Goal: Task Accomplishment & Management: Use online tool/utility

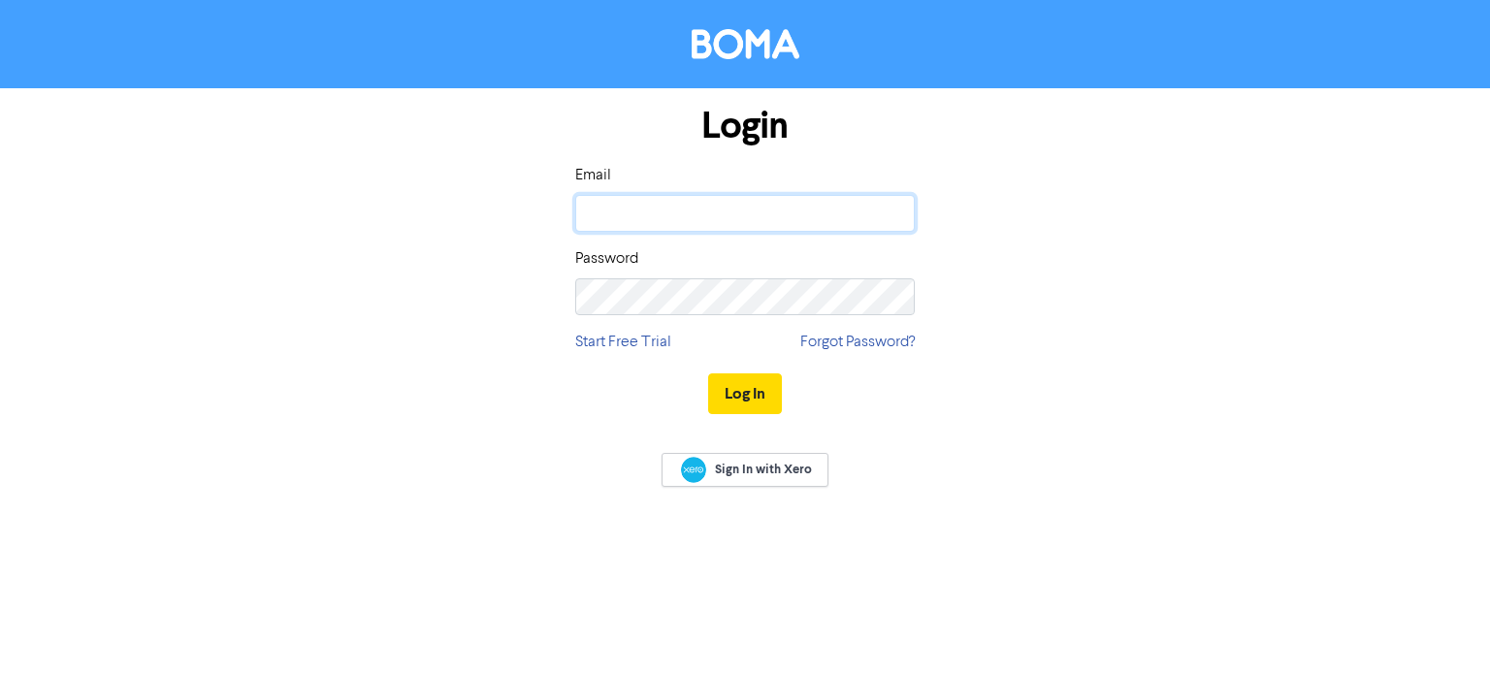
type input "[PERSON_NAME][EMAIL_ADDRESS][DOMAIN_NAME]"
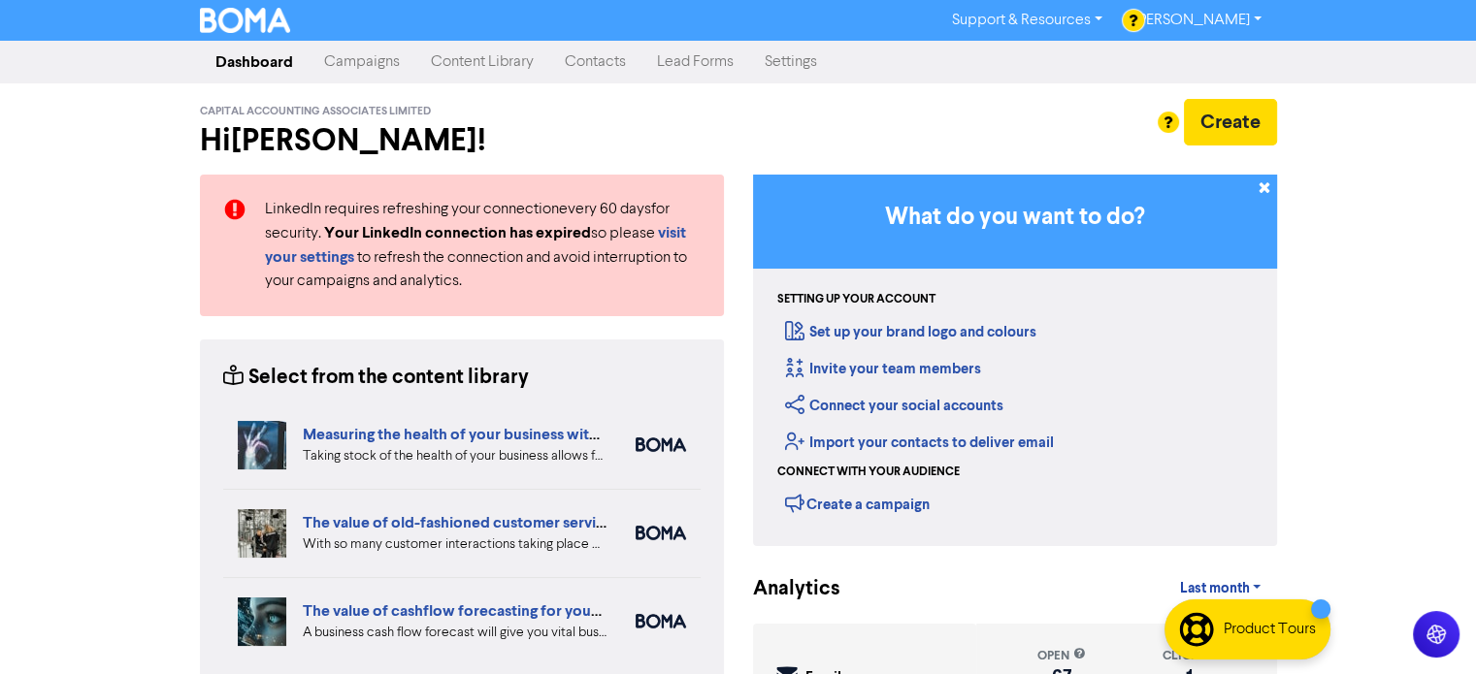
click at [353, 64] on link "Campaigns" at bounding box center [362, 62] width 107 height 39
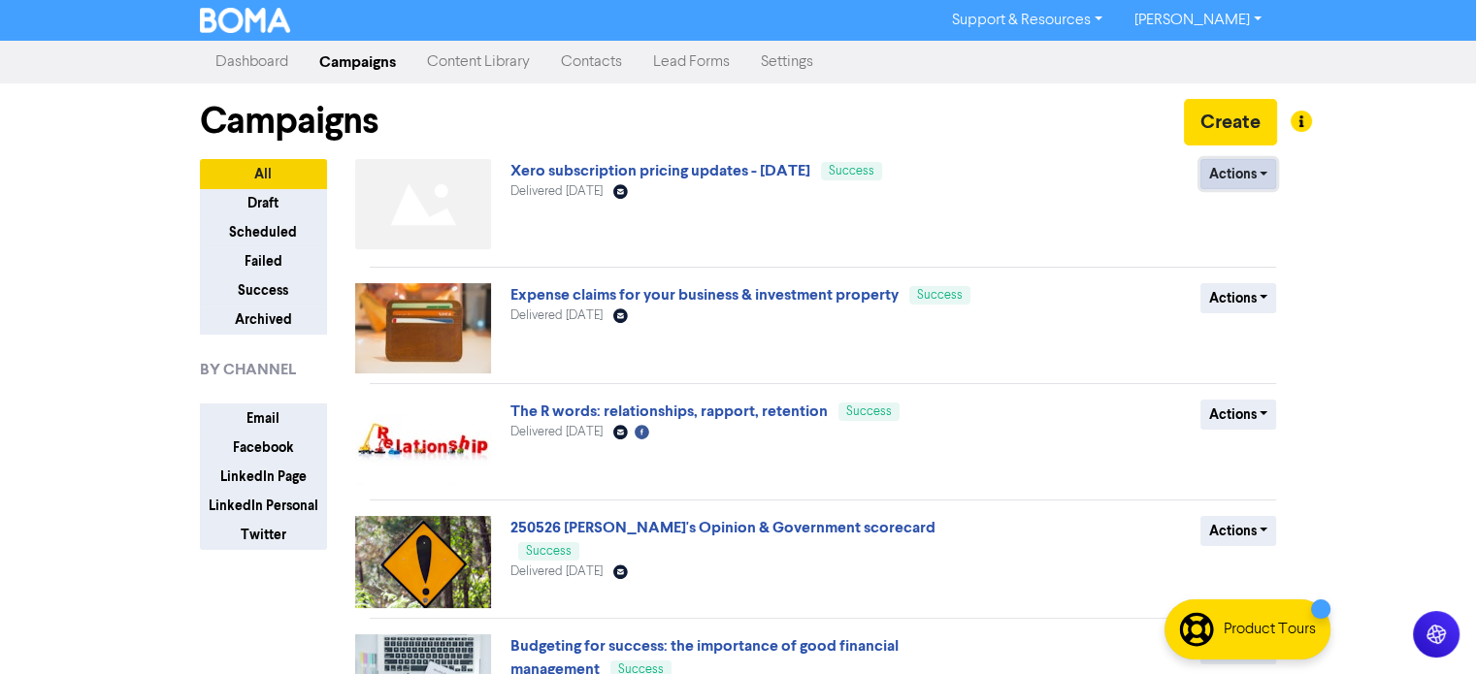
click at [1263, 172] on button "Actions" at bounding box center [1238, 174] width 77 height 30
click at [1259, 213] on button "Duplicate" at bounding box center [1277, 214] width 153 height 31
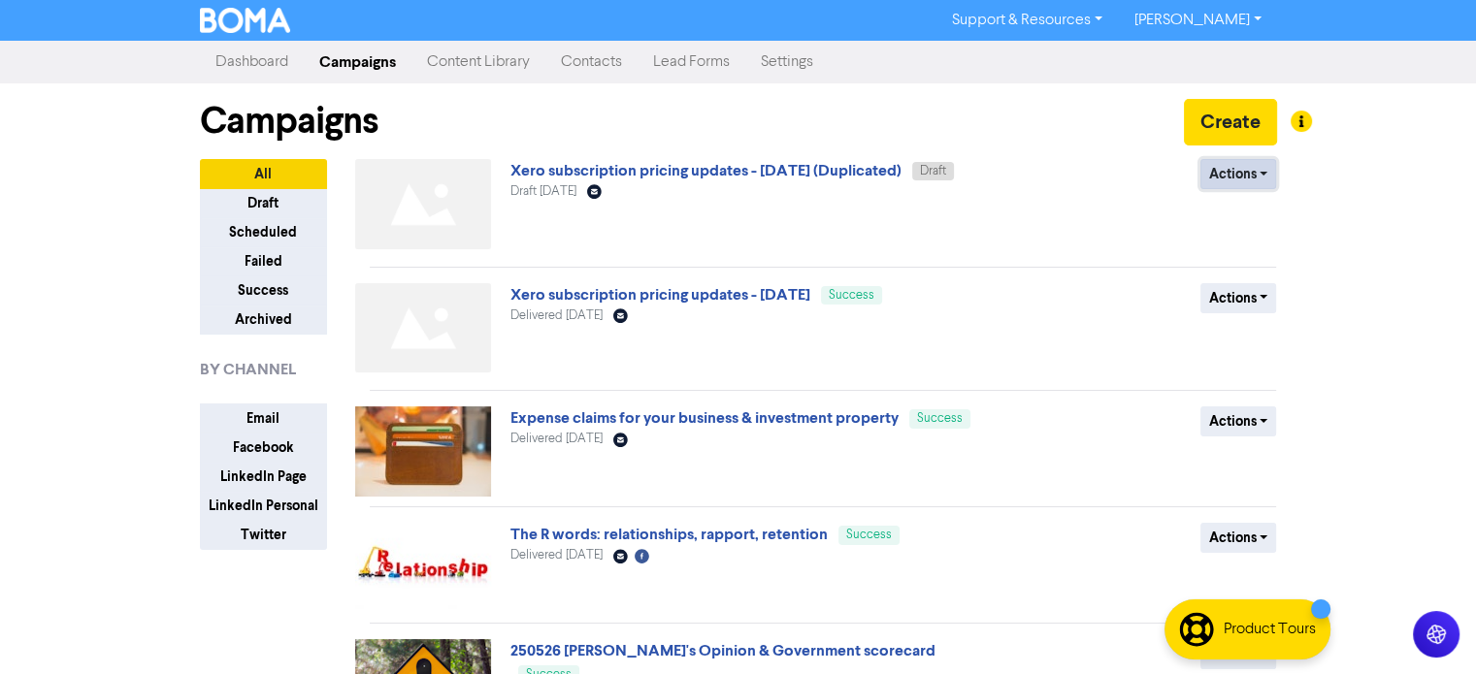
click at [1264, 171] on button "Actions" at bounding box center [1238, 174] width 77 height 30
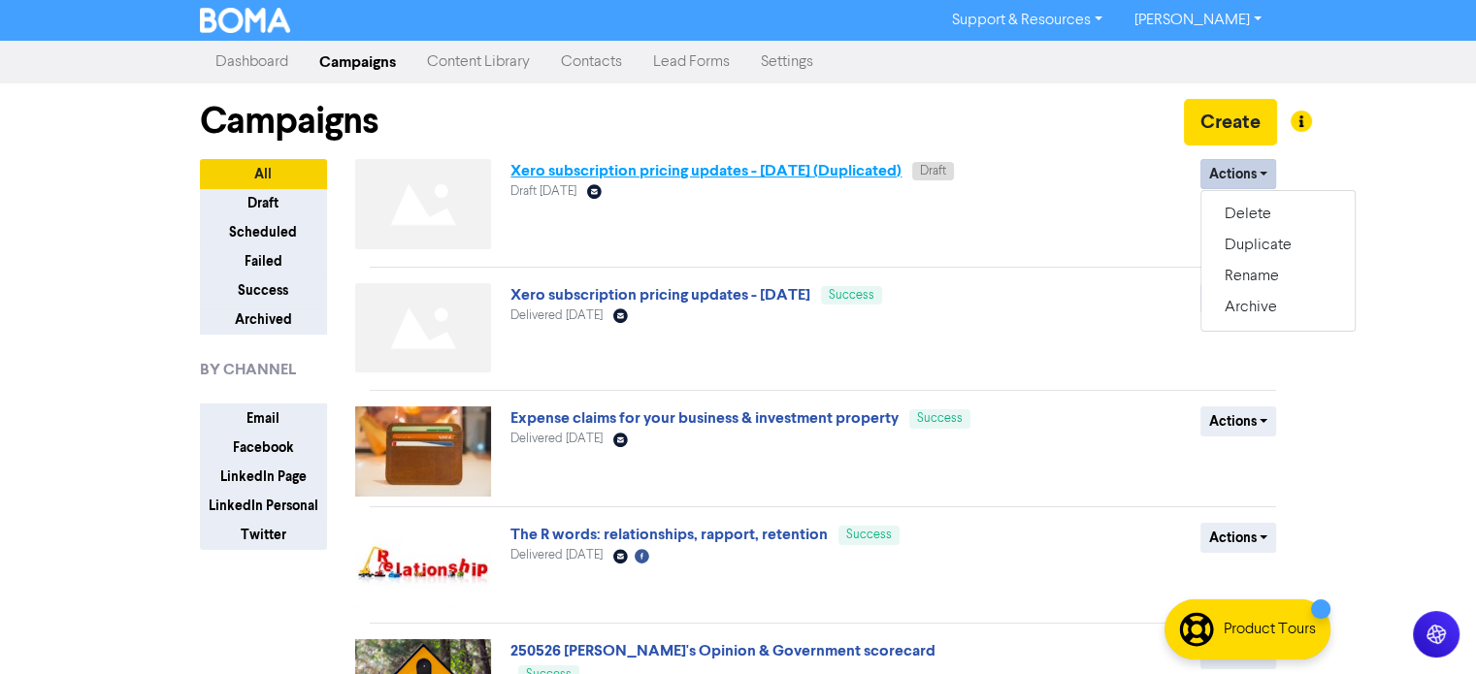
click at [619, 174] on link "Xero subscription pricing updates - [DATE] (Duplicated)" at bounding box center [705, 170] width 391 height 19
click at [897, 174] on link "Xero subscription pricing updates - [DATE] (Duplicated)" at bounding box center [705, 170] width 391 height 19
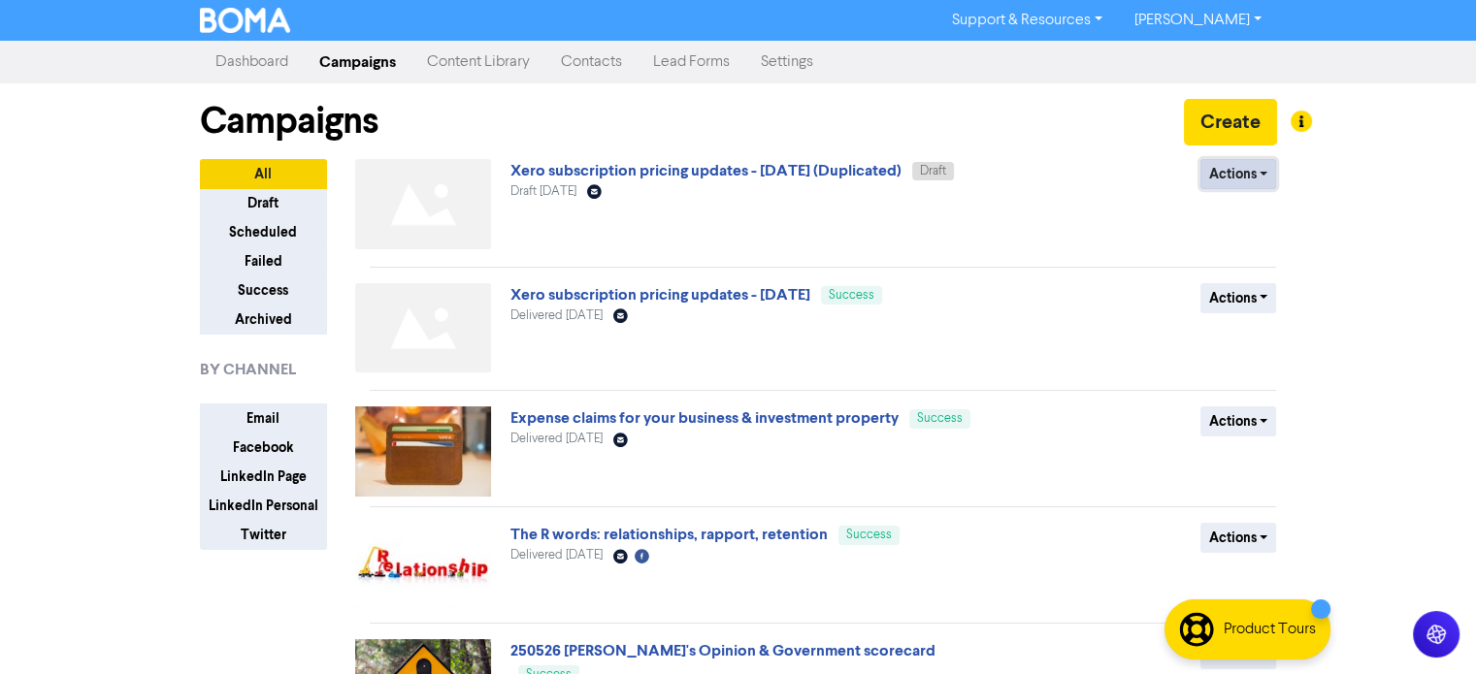
click at [1266, 176] on button "Actions" at bounding box center [1238, 174] width 77 height 30
click at [1253, 281] on button "Rename" at bounding box center [1277, 276] width 153 height 31
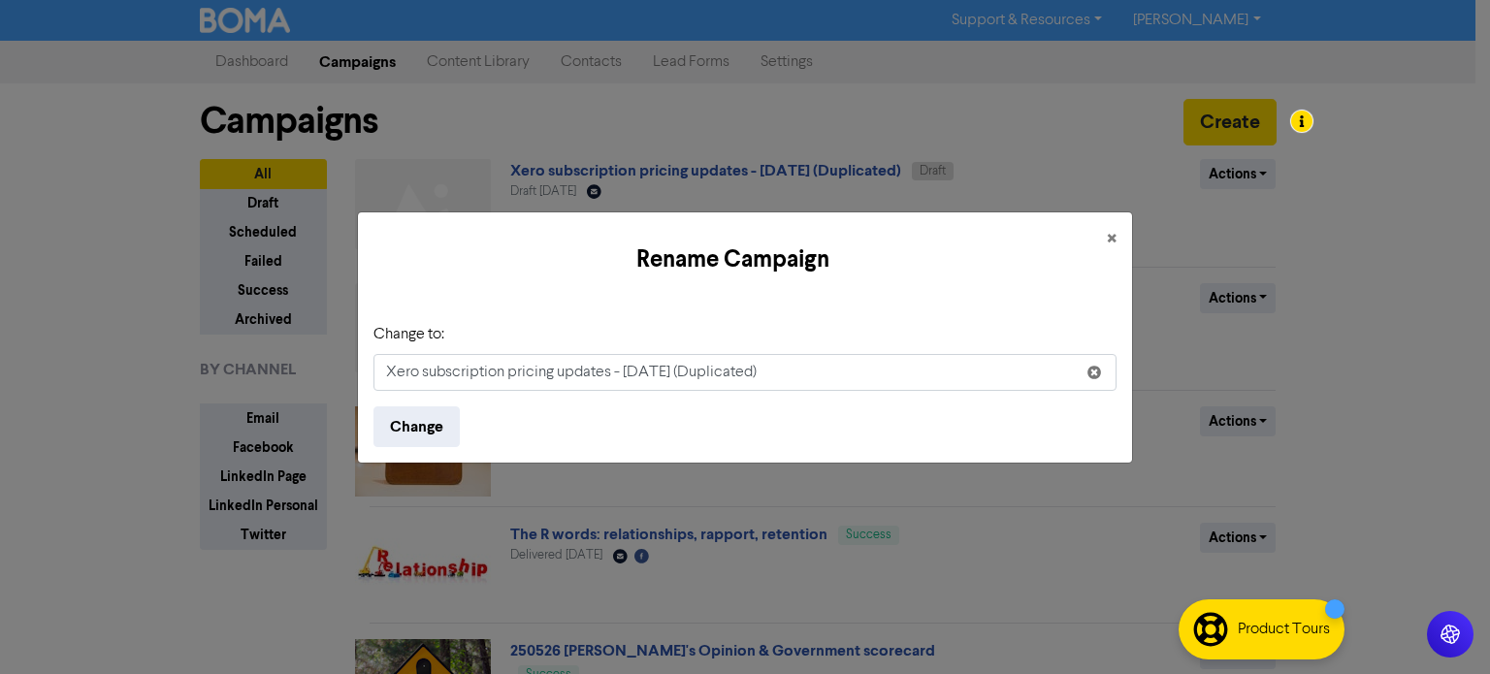
click at [847, 371] on input "Xero subscription pricing updates - [DATE] (Duplicated)" at bounding box center [745, 372] width 743 height 37
drag, startPoint x: 847, startPoint y: 371, endPoint x: 734, endPoint y: 376, distance: 113.6
click at [734, 376] on input "Xero subscription pricing updates - [DATE] (Duplicated)" at bounding box center [745, 372] width 743 height 37
type input "Xero subscription pricing updates - [DATE] - reminder"
click at [427, 428] on button "Change" at bounding box center [417, 427] width 86 height 41
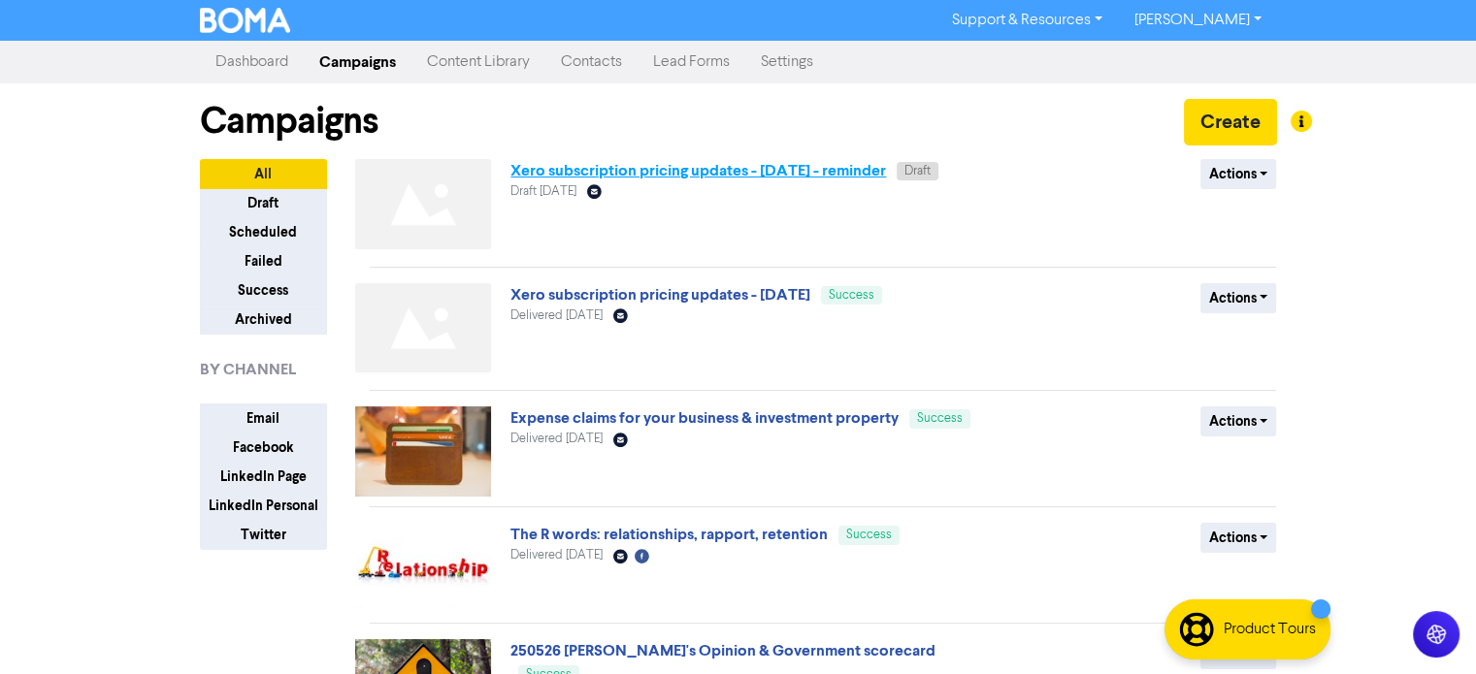
click at [842, 174] on link "Xero subscription pricing updates - [DATE] - reminder" at bounding box center [698, 170] width 376 height 19
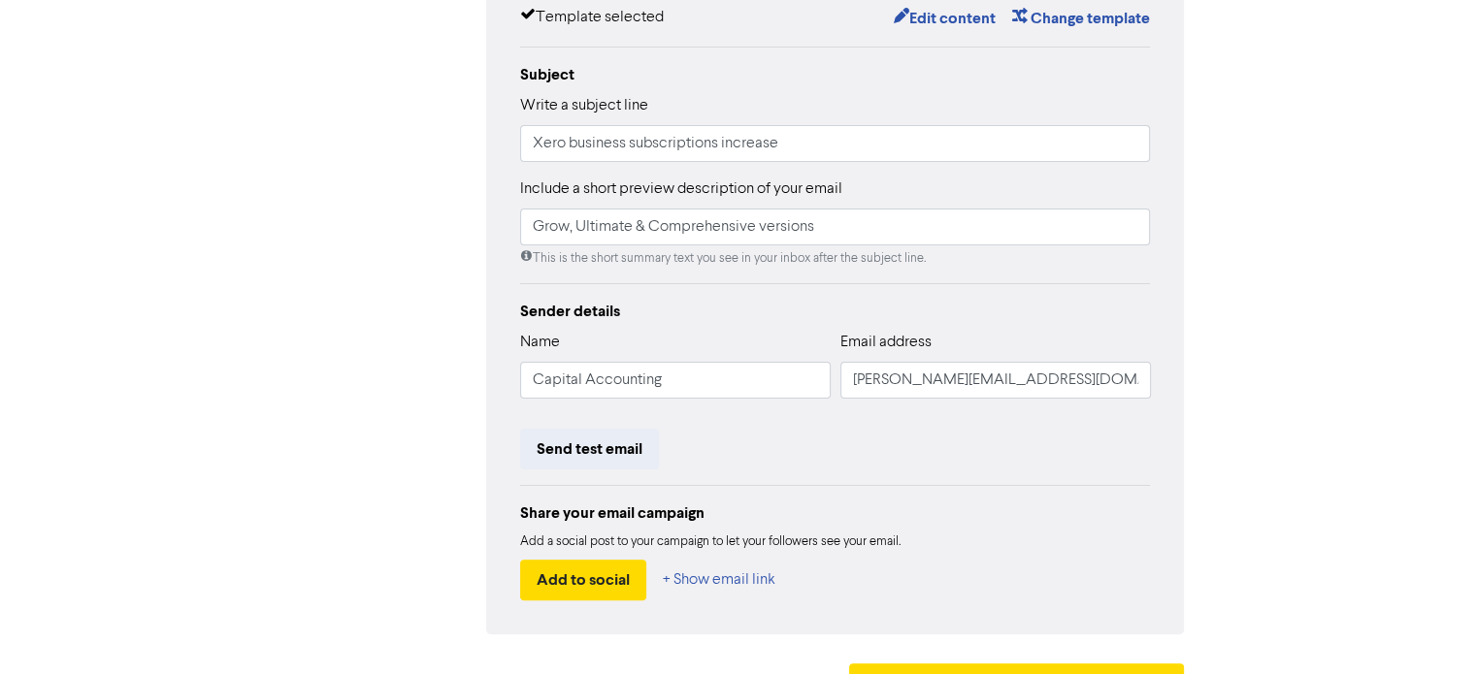
scroll to position [97, 0]
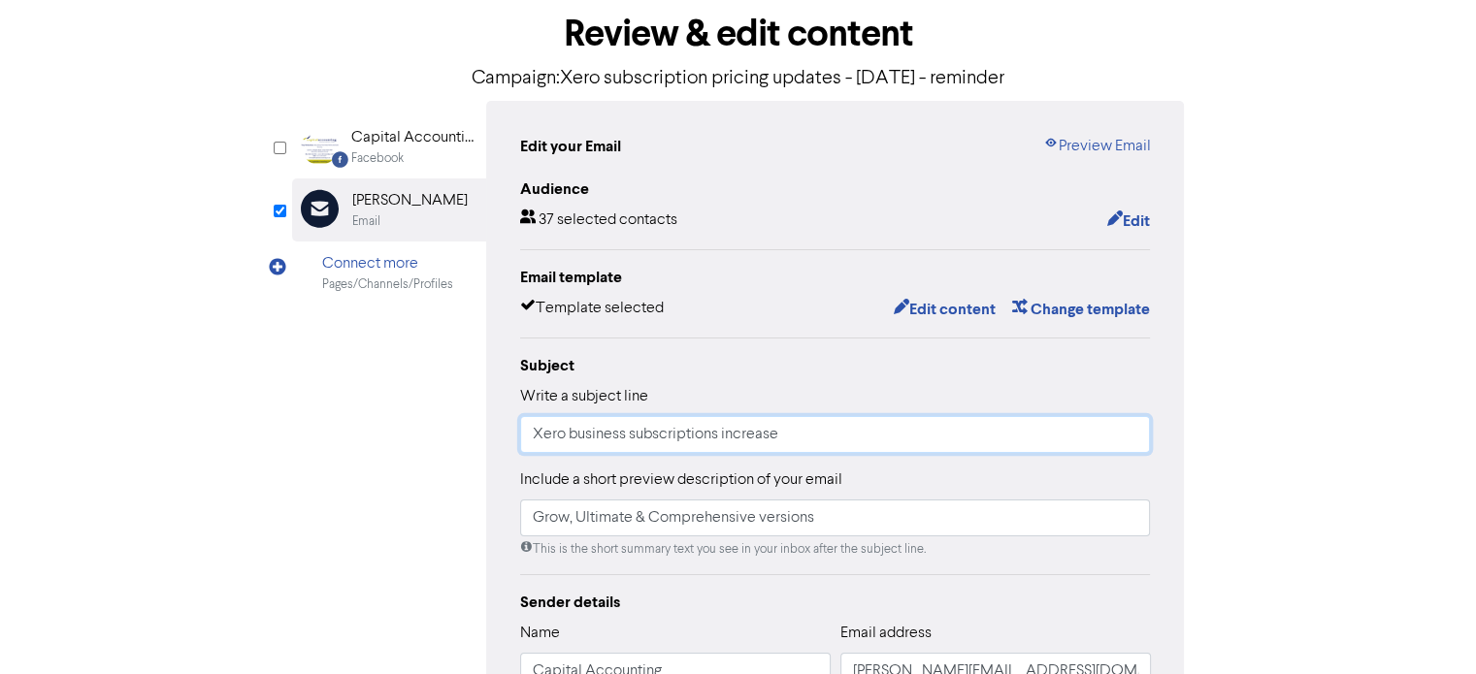
click at [807, 442] on input "Xero business subscriptions increase" at bounding box center [835, 434] width 631 height 37
type input "Xero business subscriptions increase - reminder"
click at [946, 304] on button "Edit content" at bounding box center [944, 309] width 104 height 25
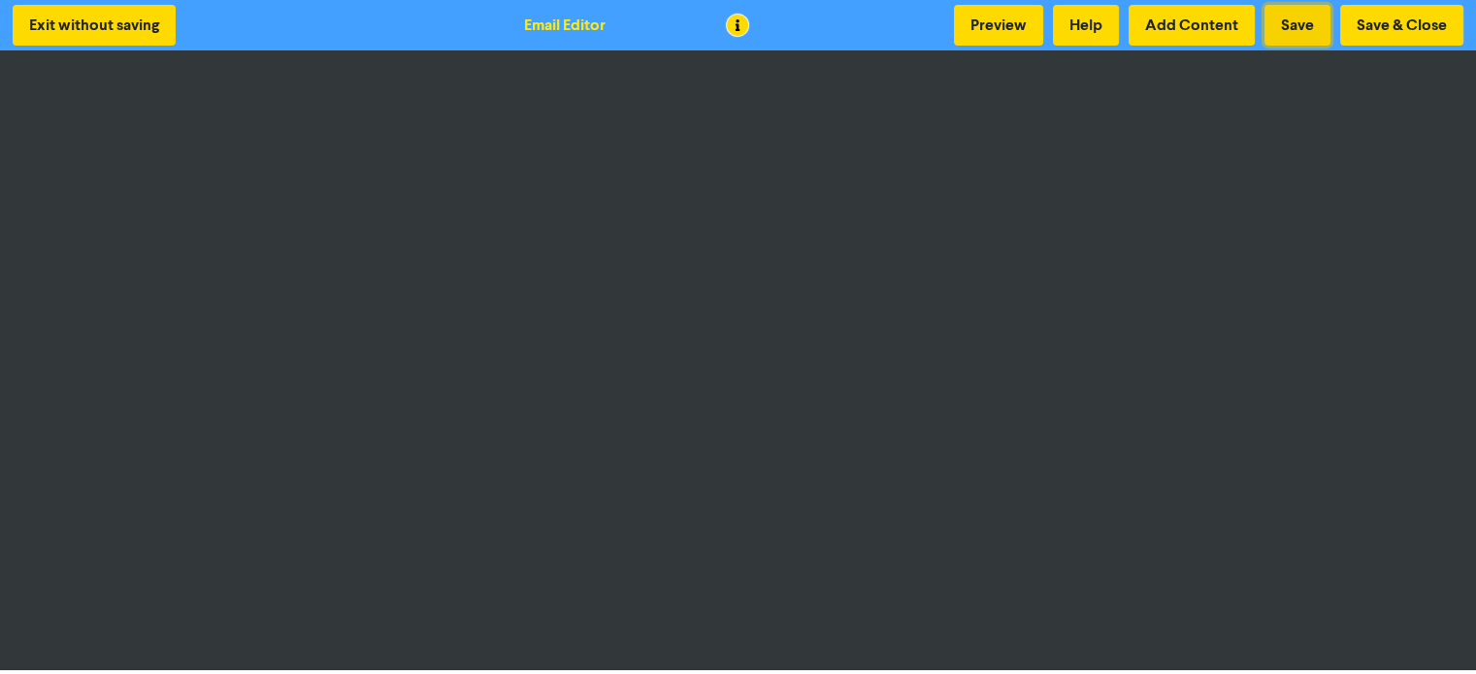
click at [1301, 25] on button "Save" at bounding box center [1297, 25] width 66 height 41
click at [1403, 23] on button "Save & Close" at bounding box center [1401, 25] width 123 height 41
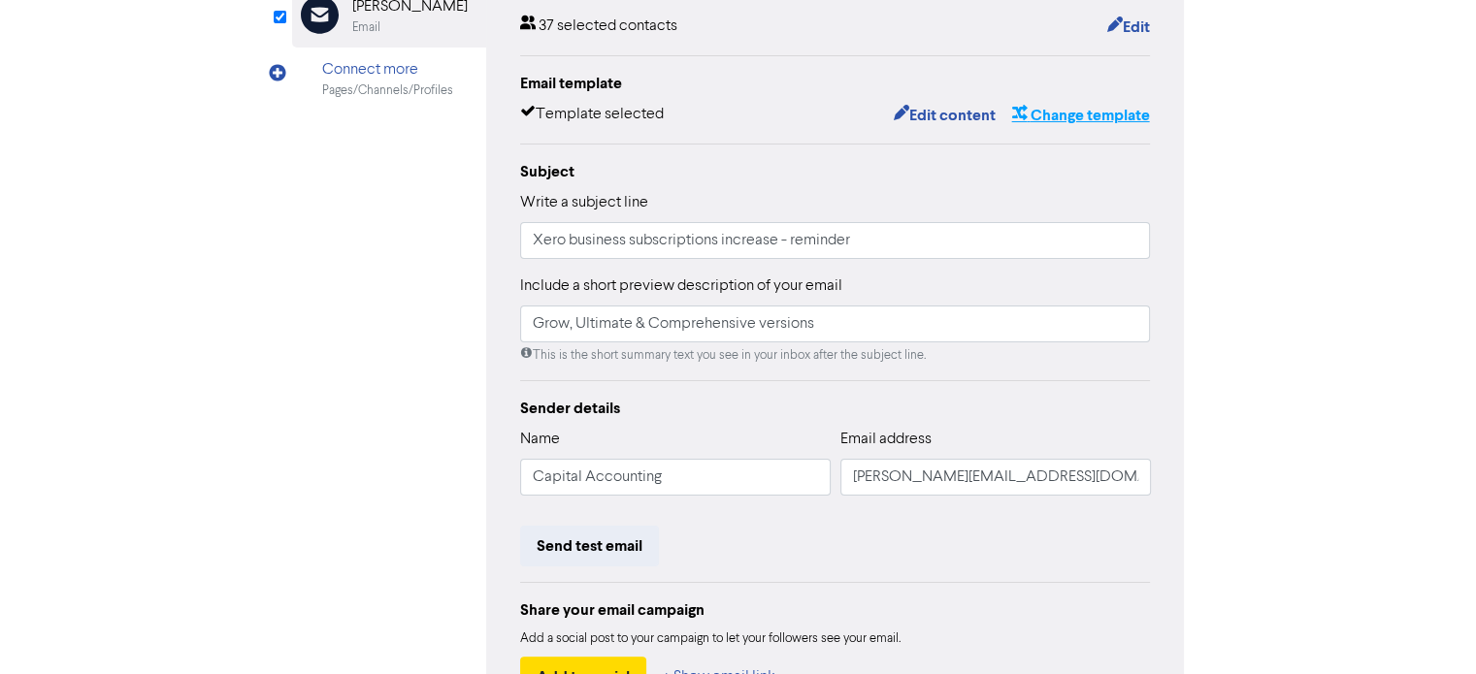
scroll to position [435, 0]
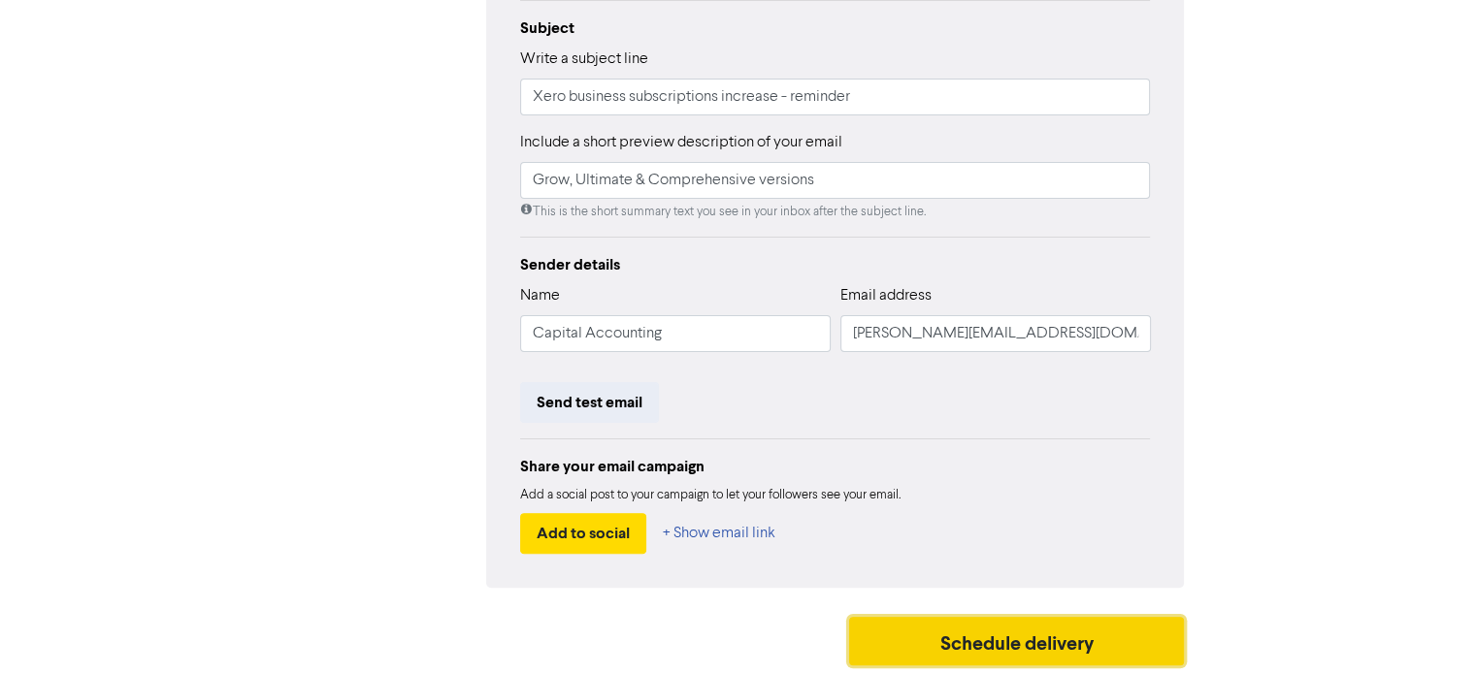
click at [987, 638] on button "Schedule delivery" at bounding box center [1017, 641] width 336 height 49
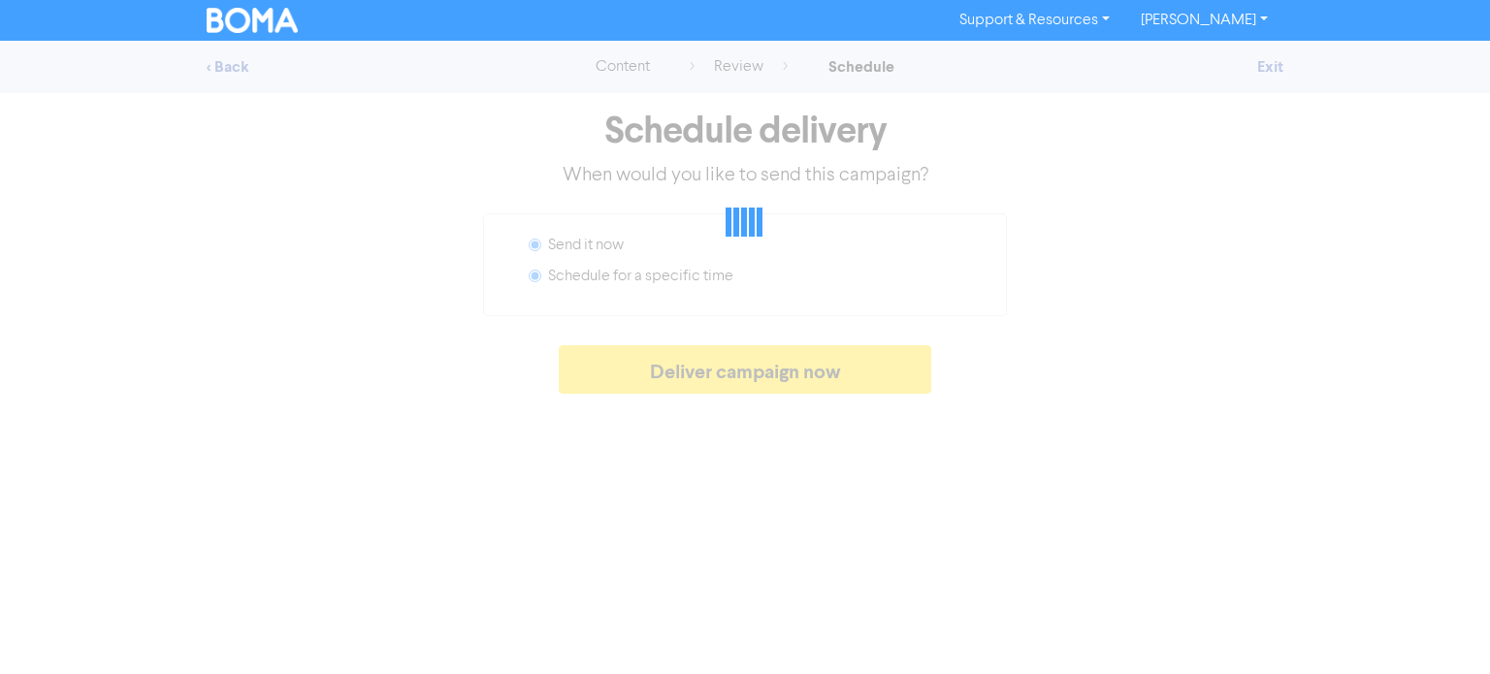
radio input "false"
radio input "true"
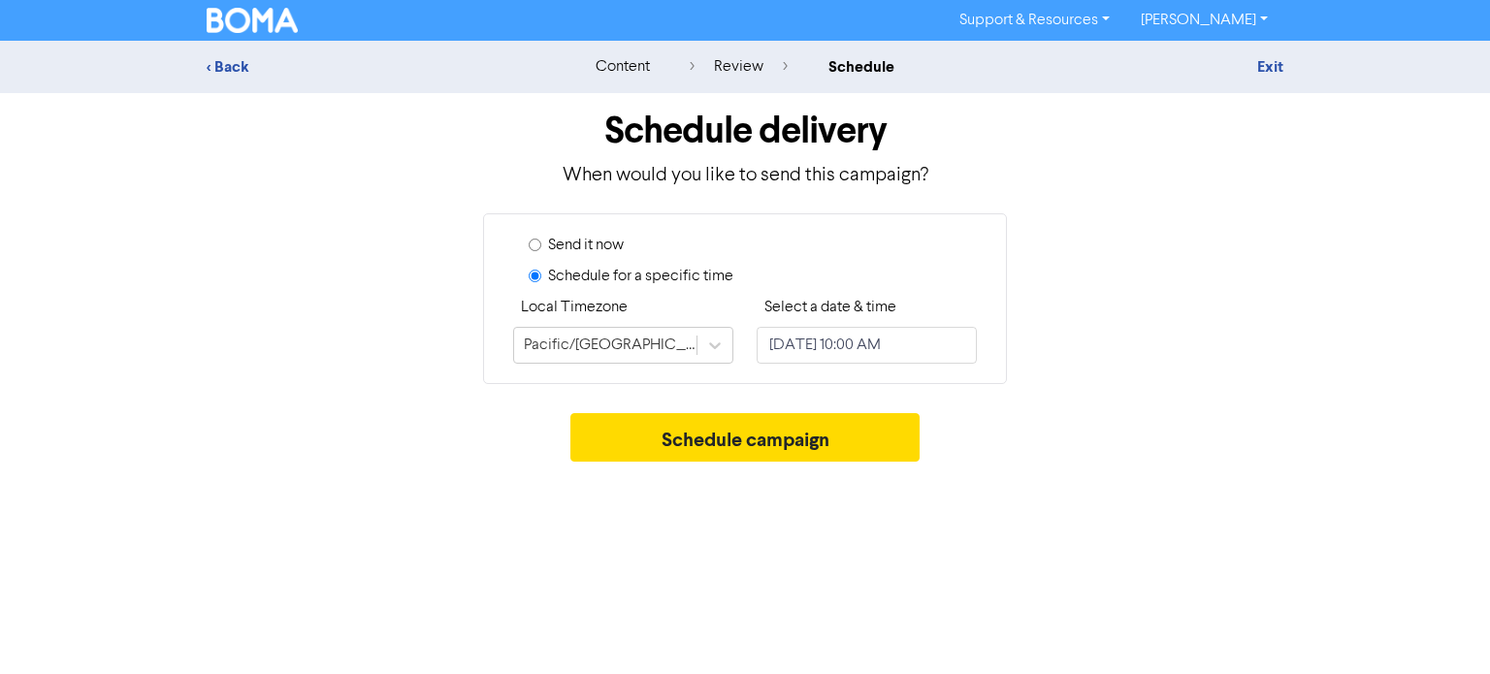
click at [537, 245] on input "Send it now" at bounding box center [535, 245] width 13 height 13
radio input "true"
radio input "false"
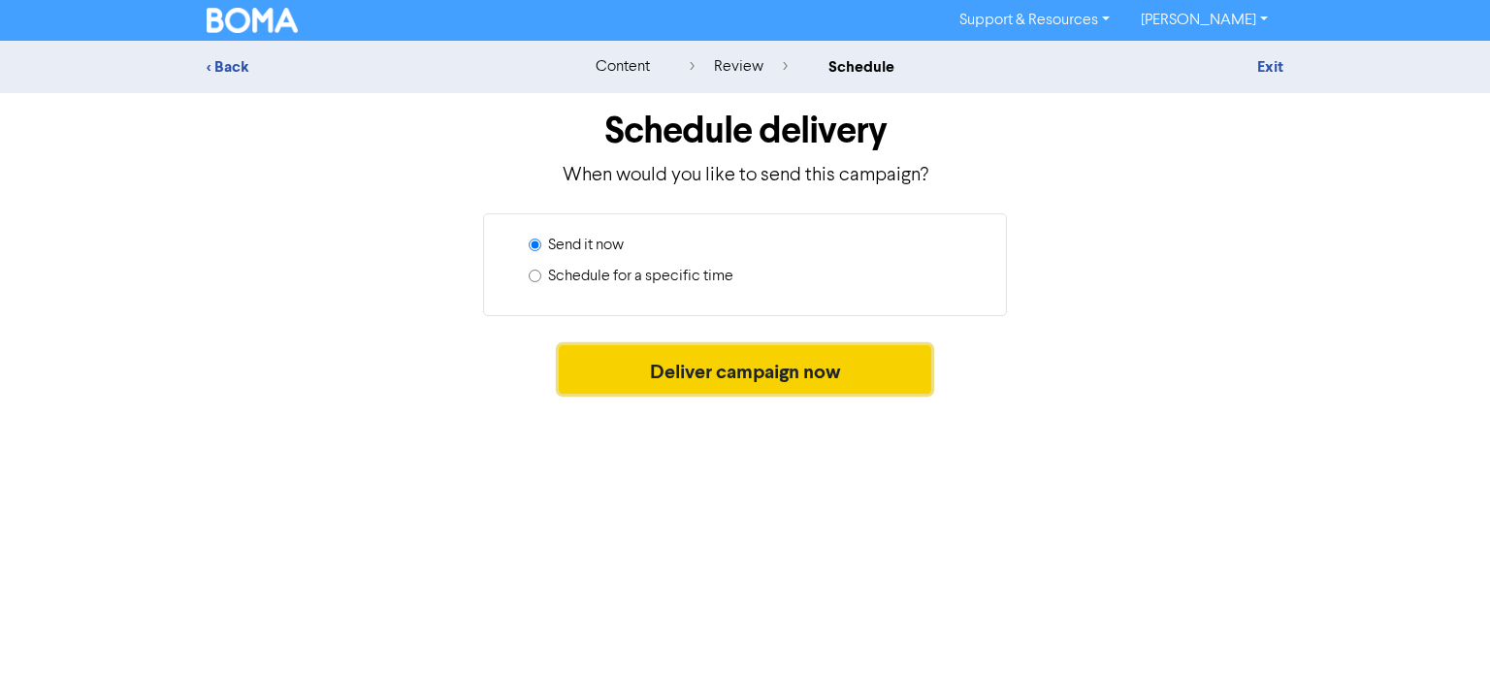
click at [745, 371] on button "Deliver campaign now" at bounding box center [746, 369] width 374 height 49
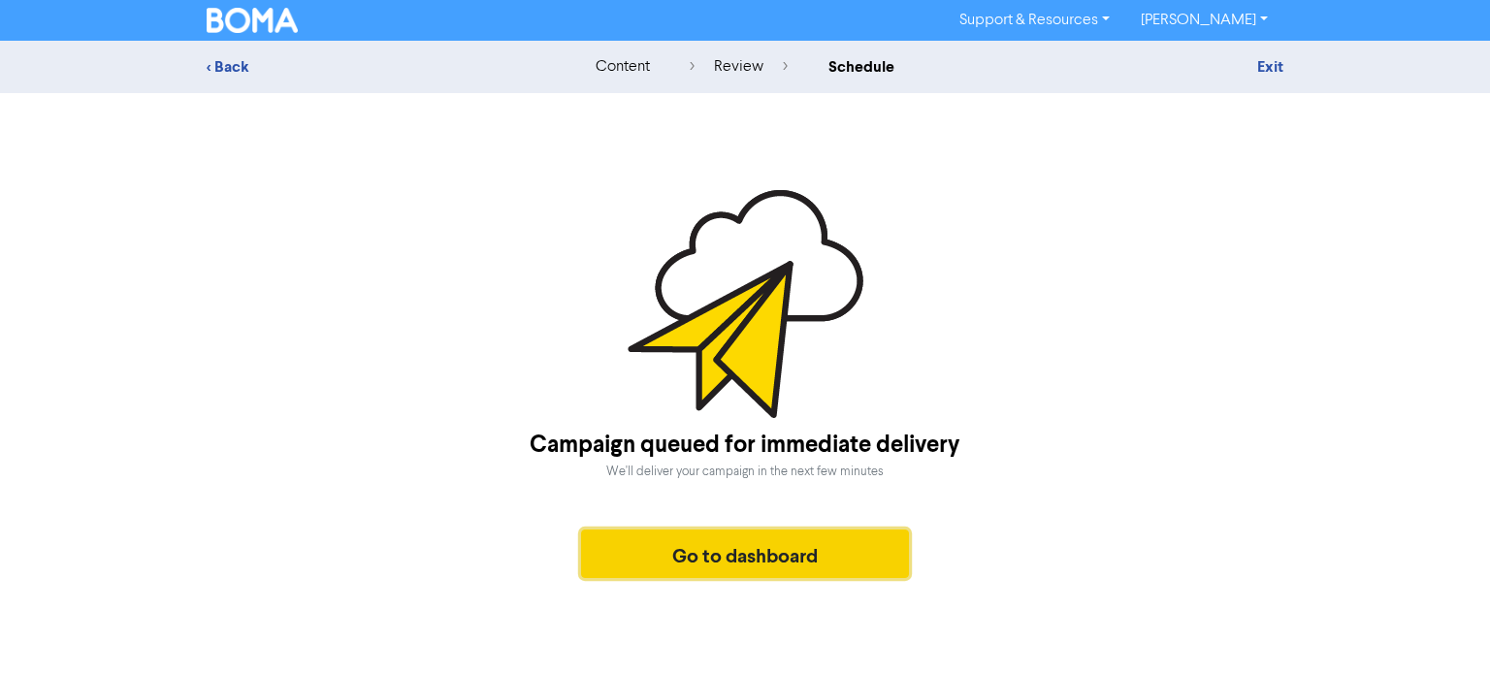
click at [720, 550] on button "Go to dashboard" at bounding box center [745, 554] width 328 height 49
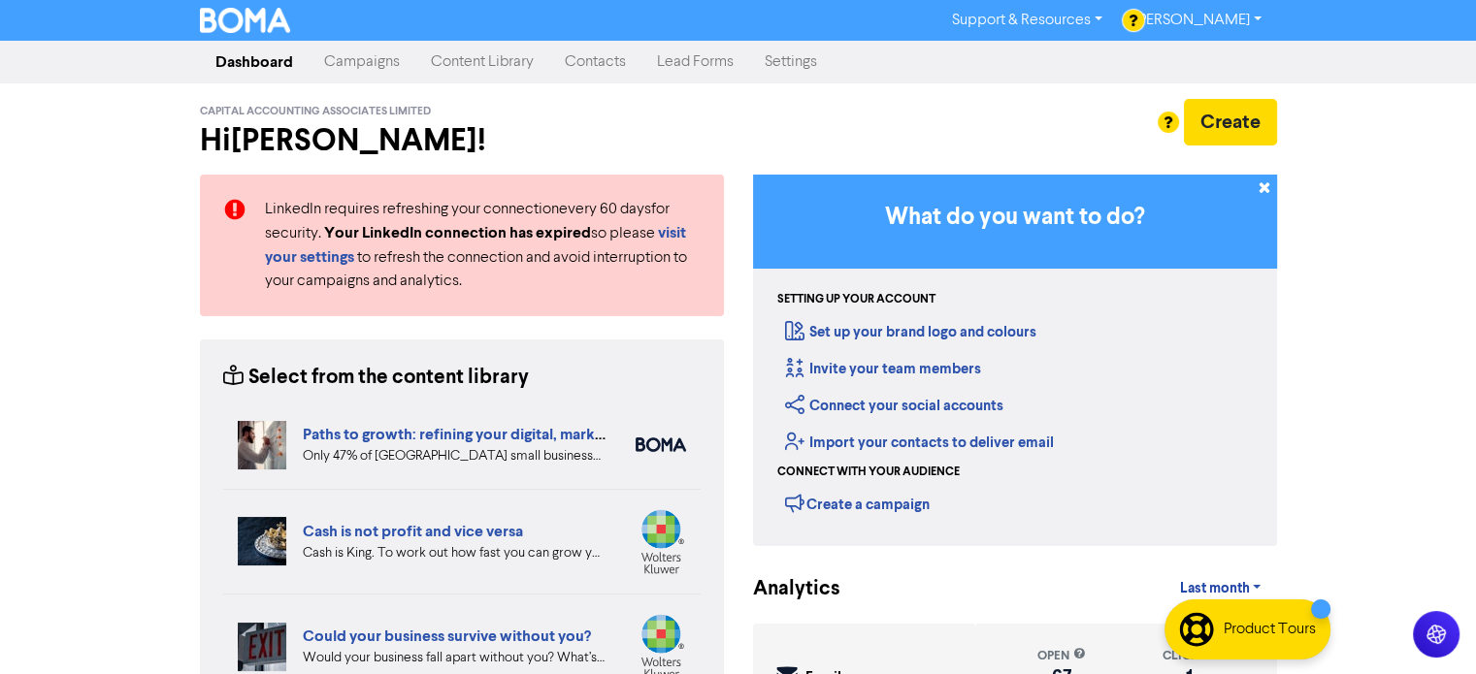
click at [585, 64] on link "Contacts" at bounding box center [595, 62] width 92 height 39
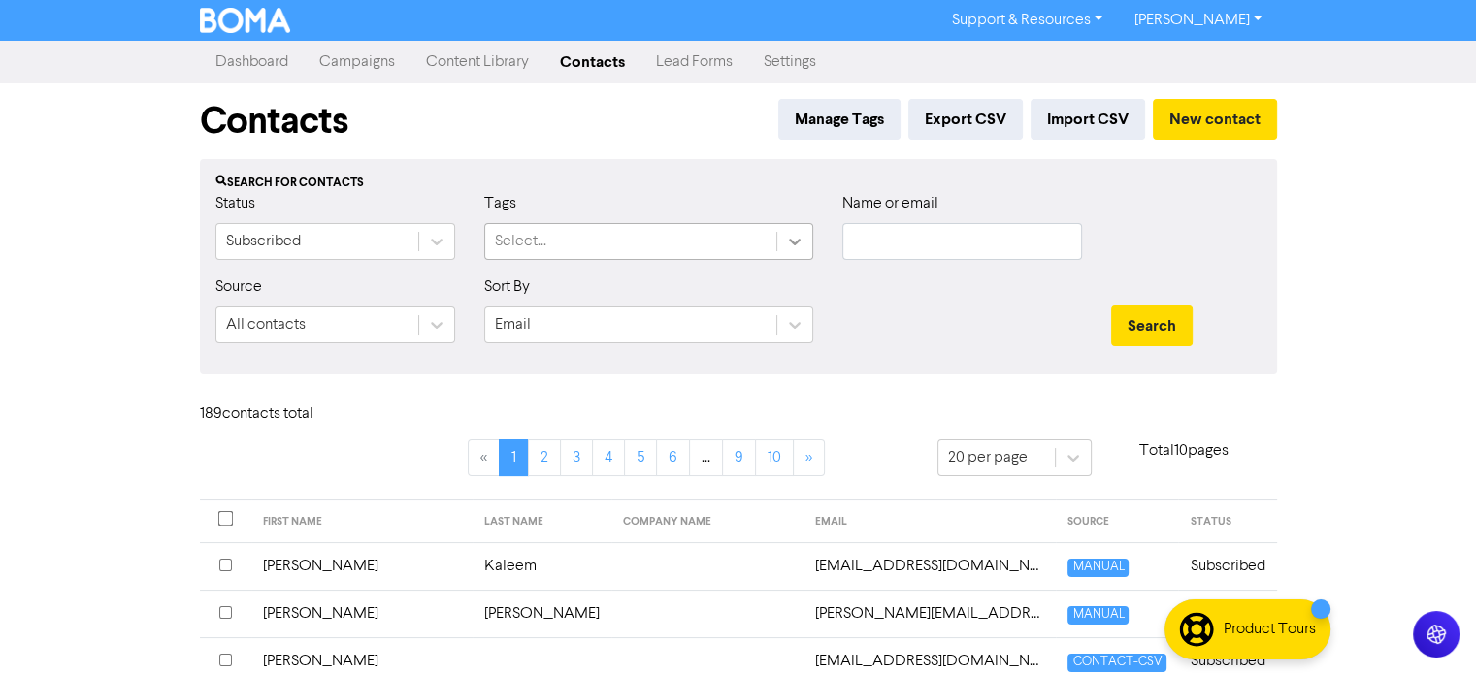
click at [792, 244] on icon at bounding box center [794, 241] width 19 height 19
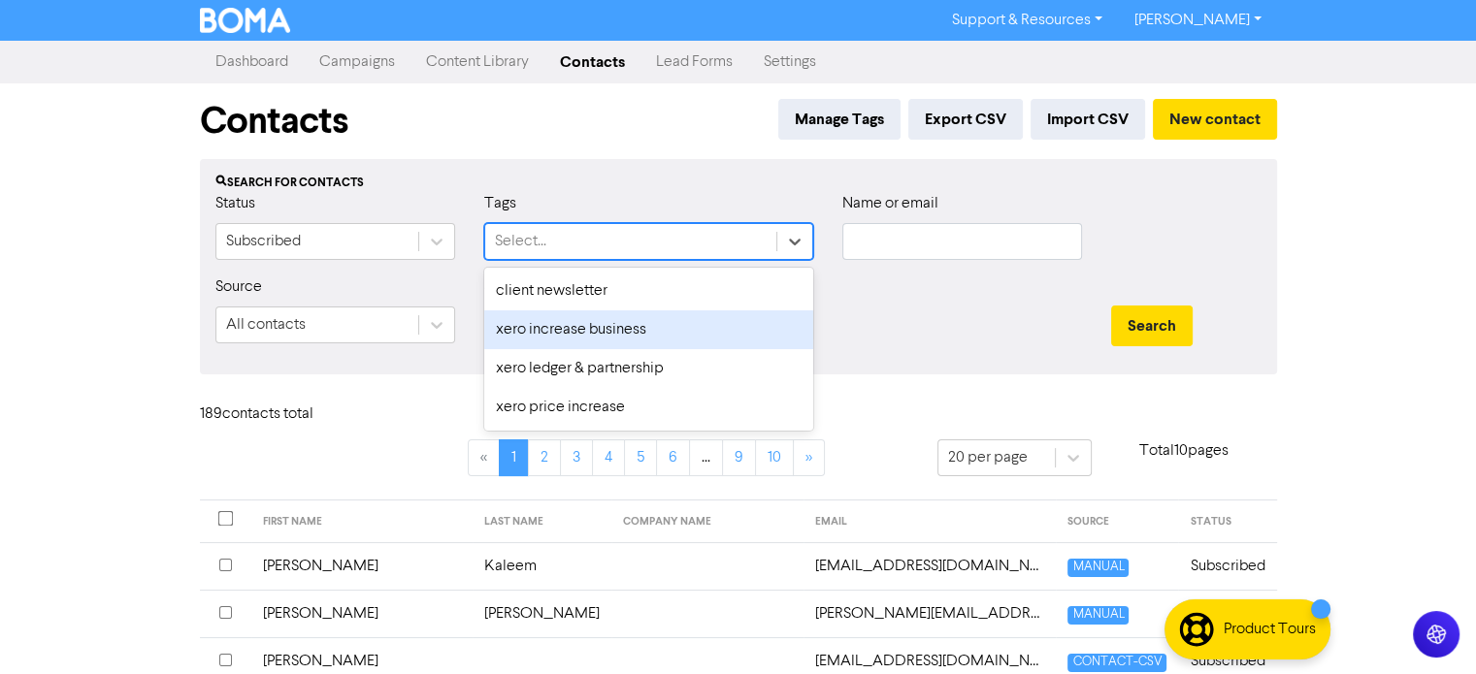
click at [605, 337] on div "xero increase business" at bounding box center [648, 330] width 329 height 39
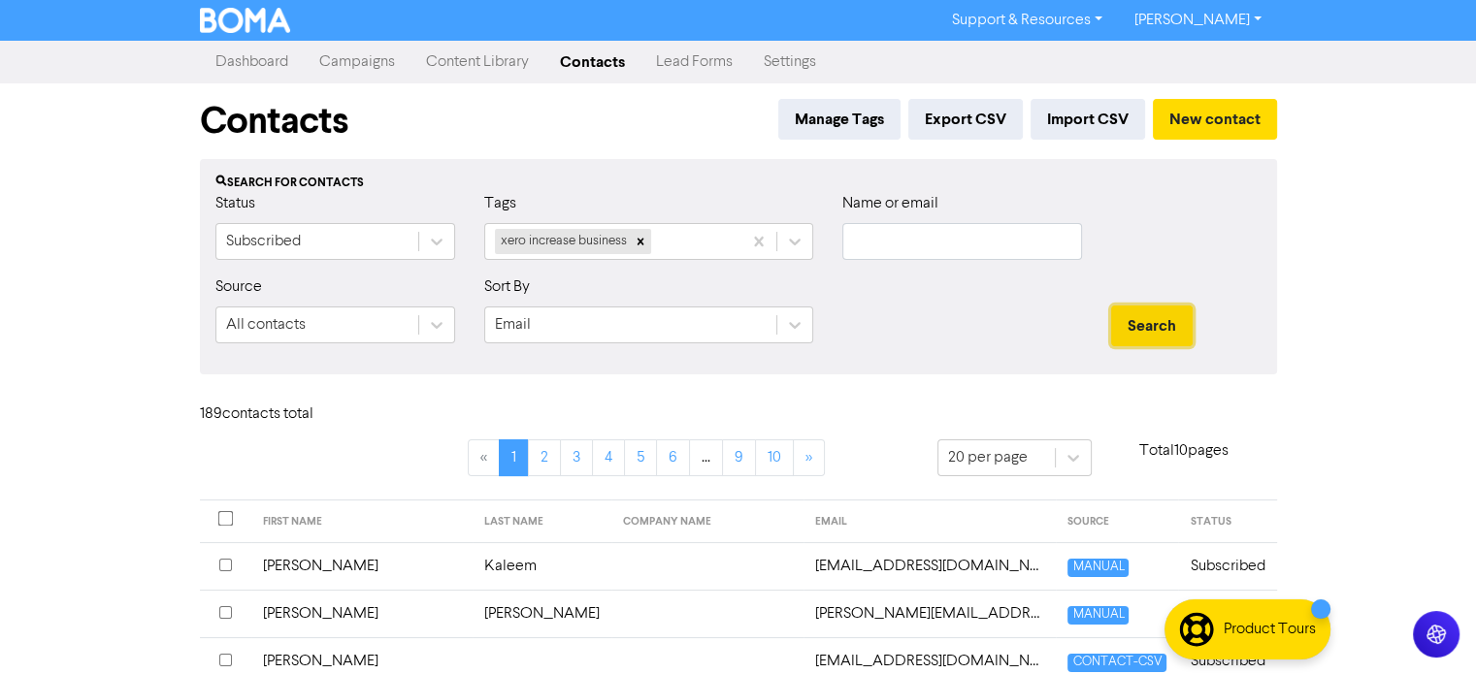
click at [1145, 319] on button "Search" at bounding box center [1152, 326] width 82 height 41
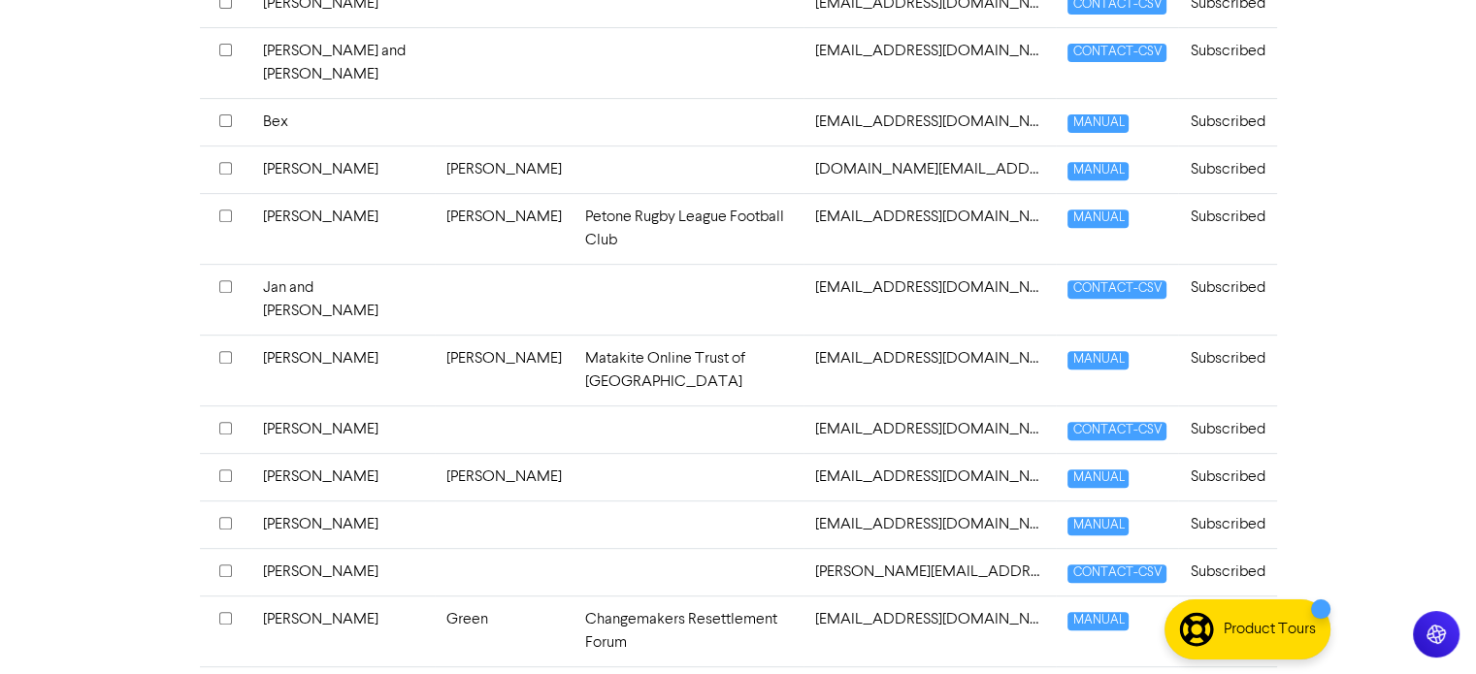
scroll to position [889, 0]
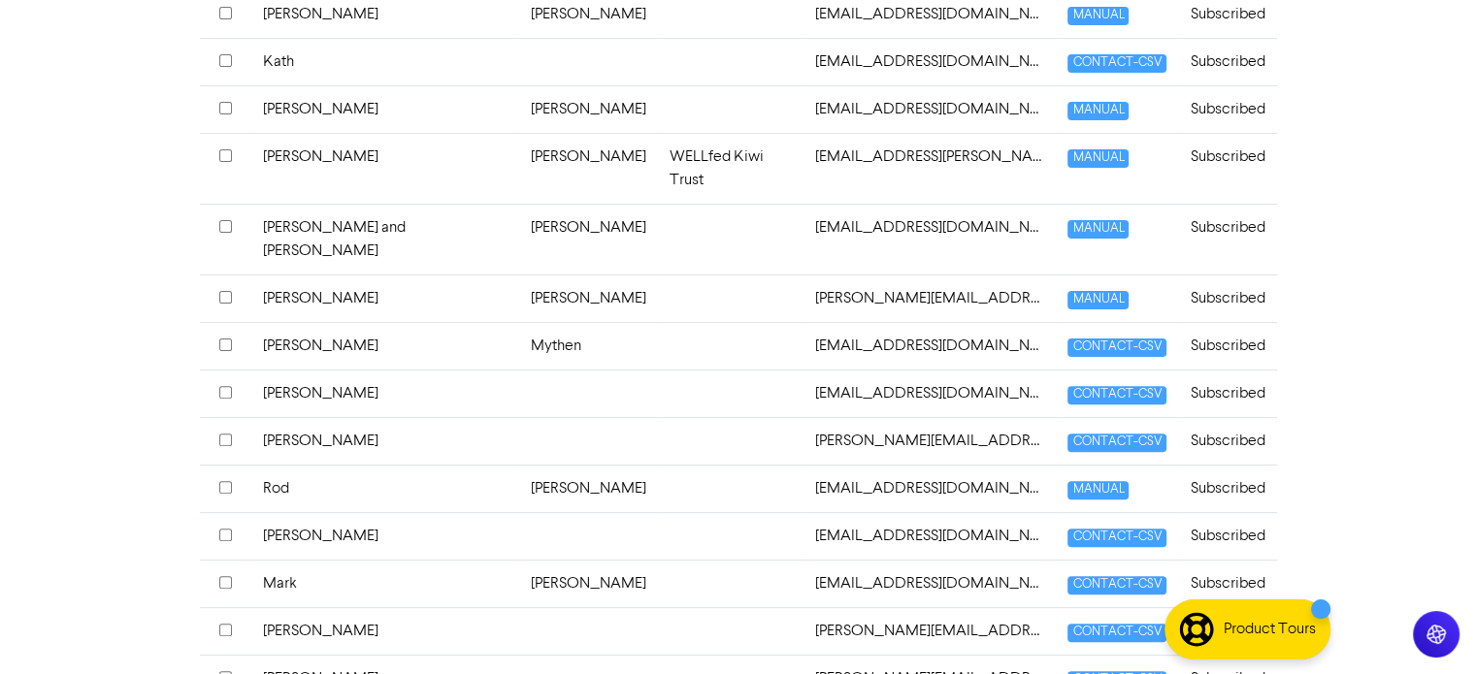
scroll to position [746, 0]
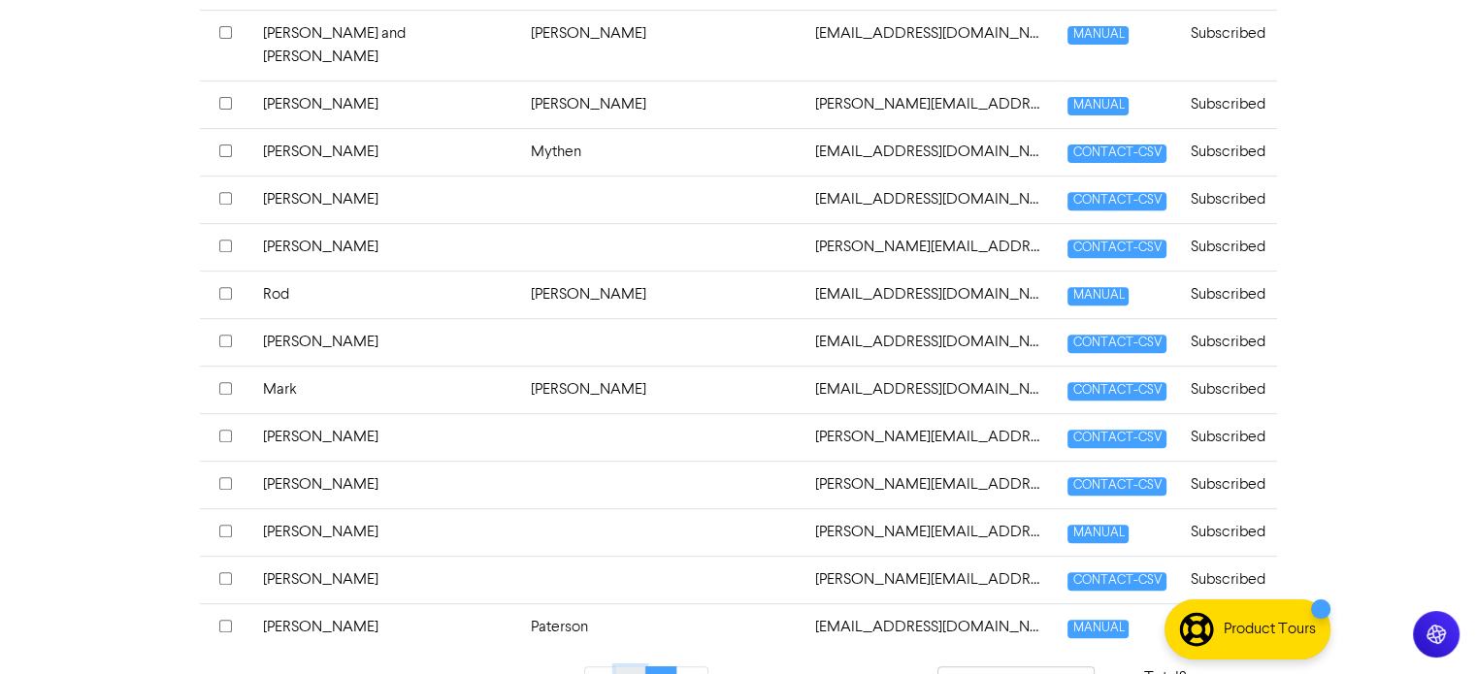
click at [629, 667] on link "1" at bounding box center [630, 685] width 30 height 37
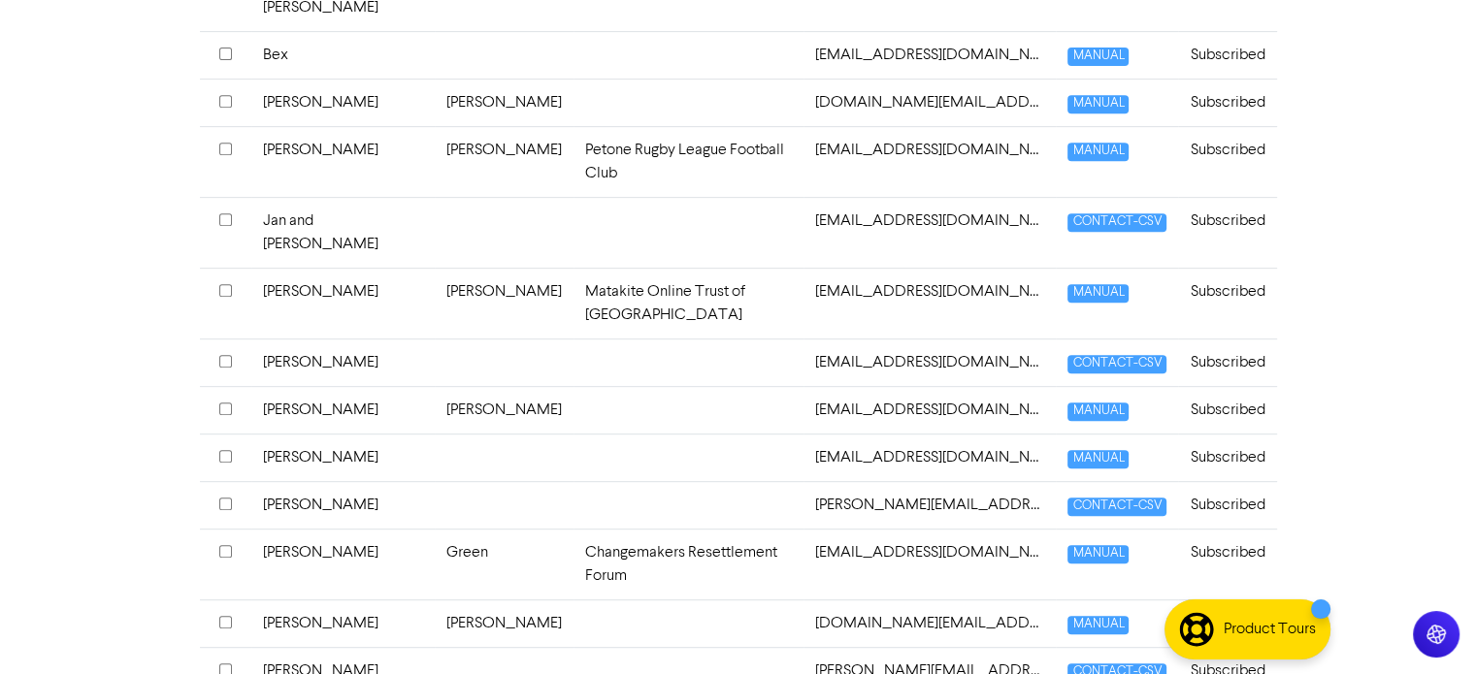
scroll to position [889, 0]
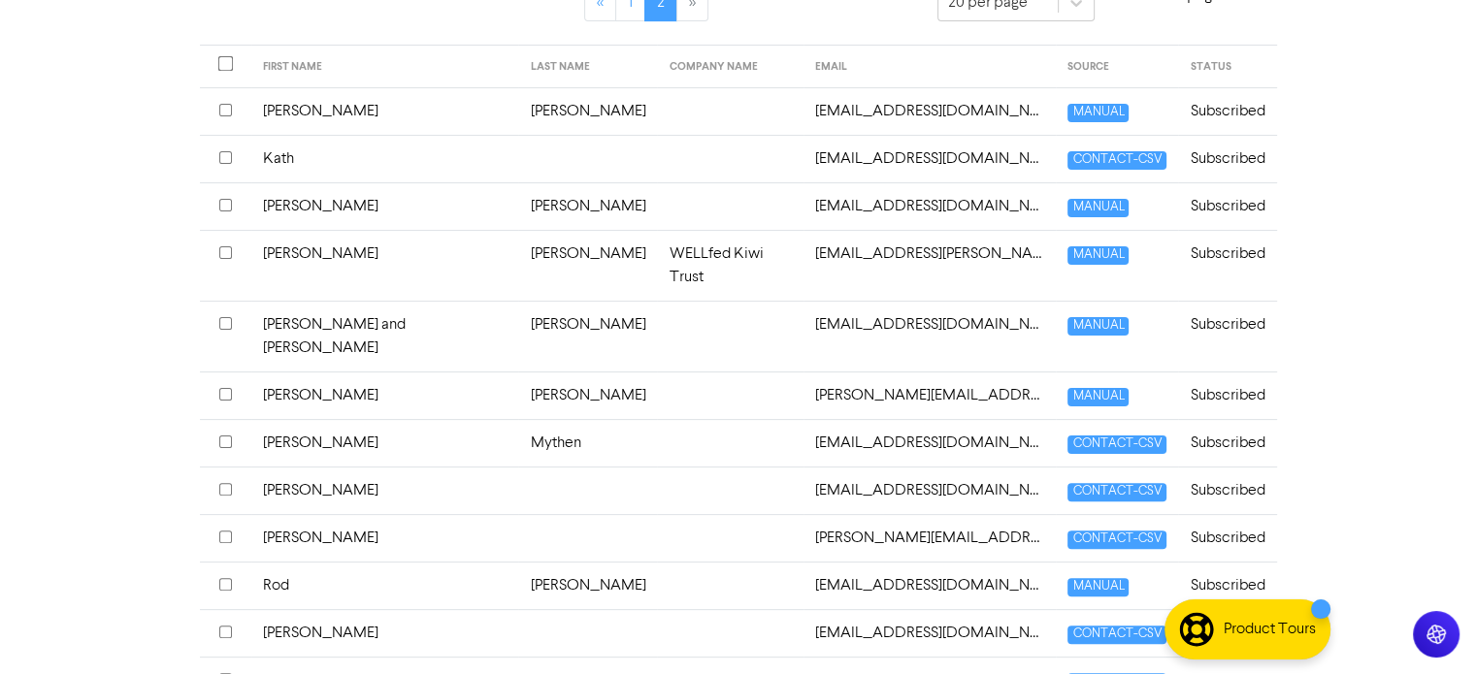
scroll to position [746, 0]
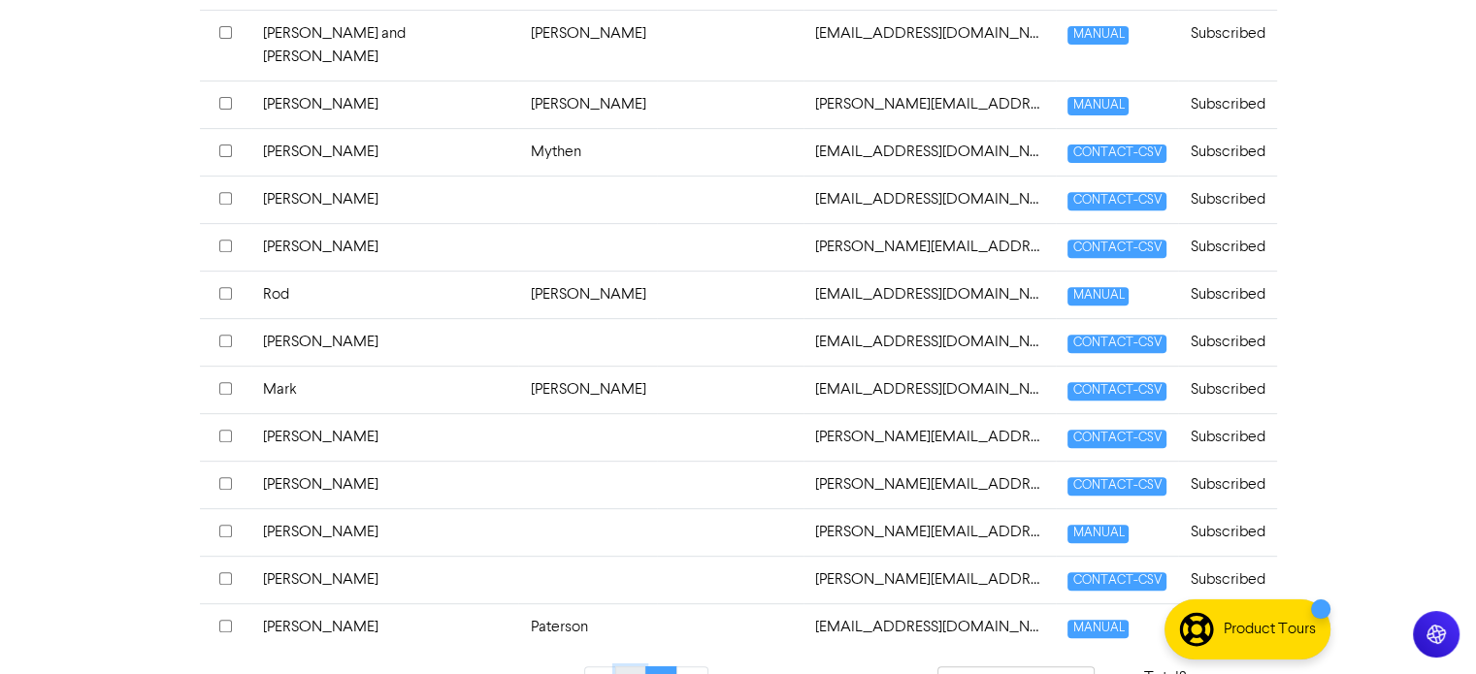
click at [630, 667] on link "1" at bounding box center [630, 685] width 30 height 37
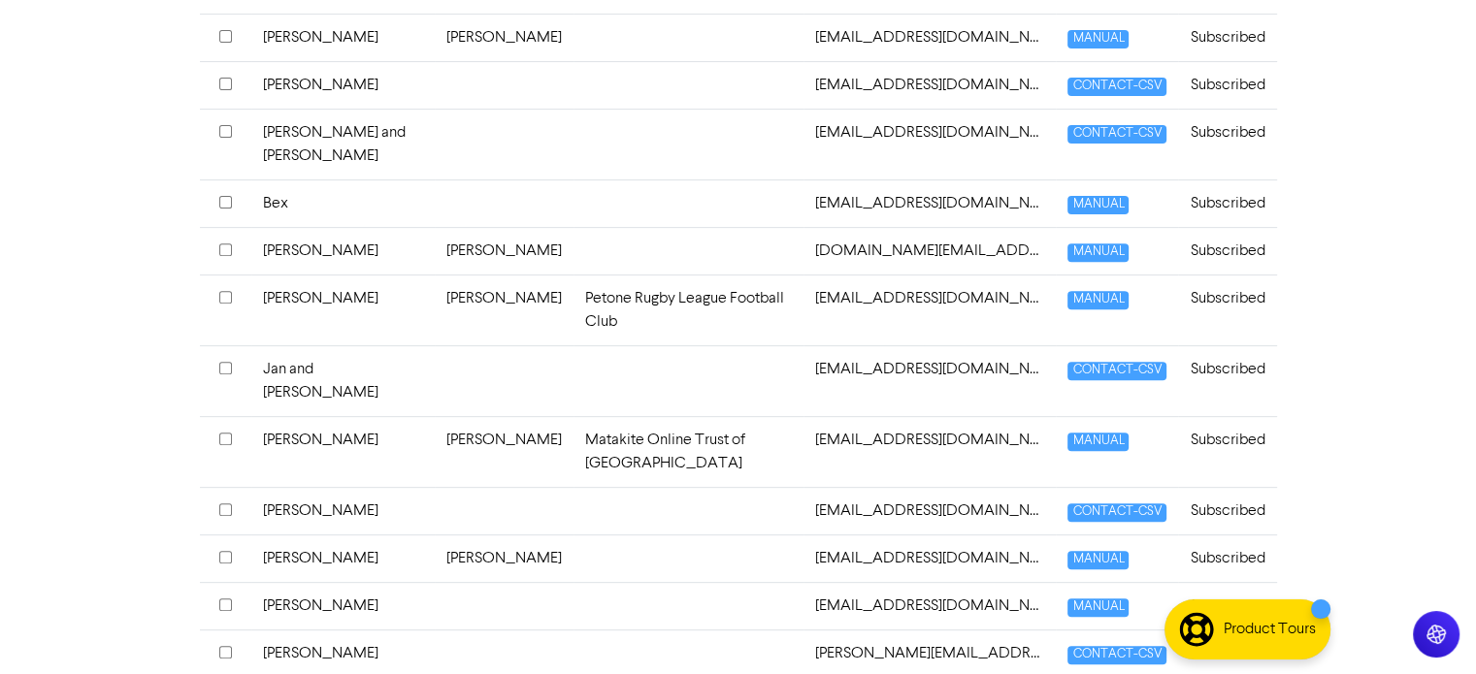
scroll to position [889, 0]
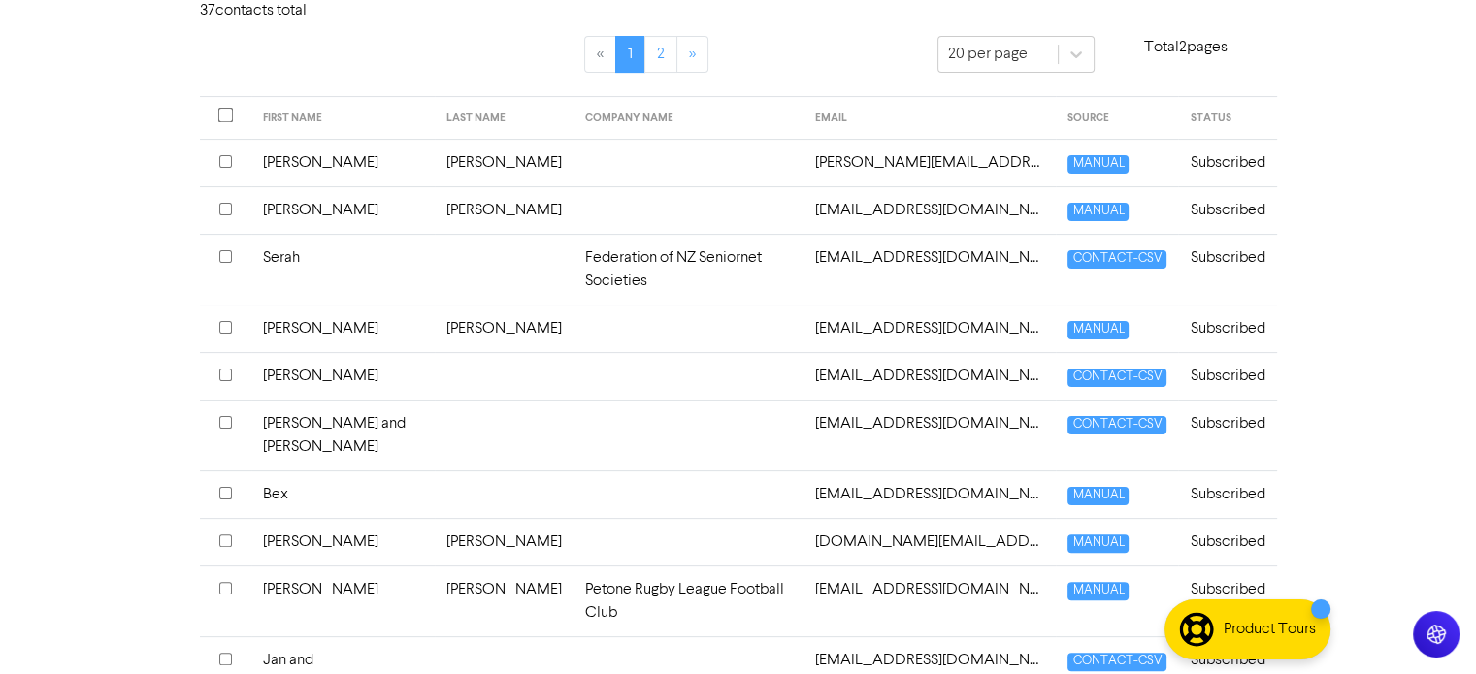
scroll to position [0, 0]
